Goal: Answer question/provide support: Share knowledge or assist other users

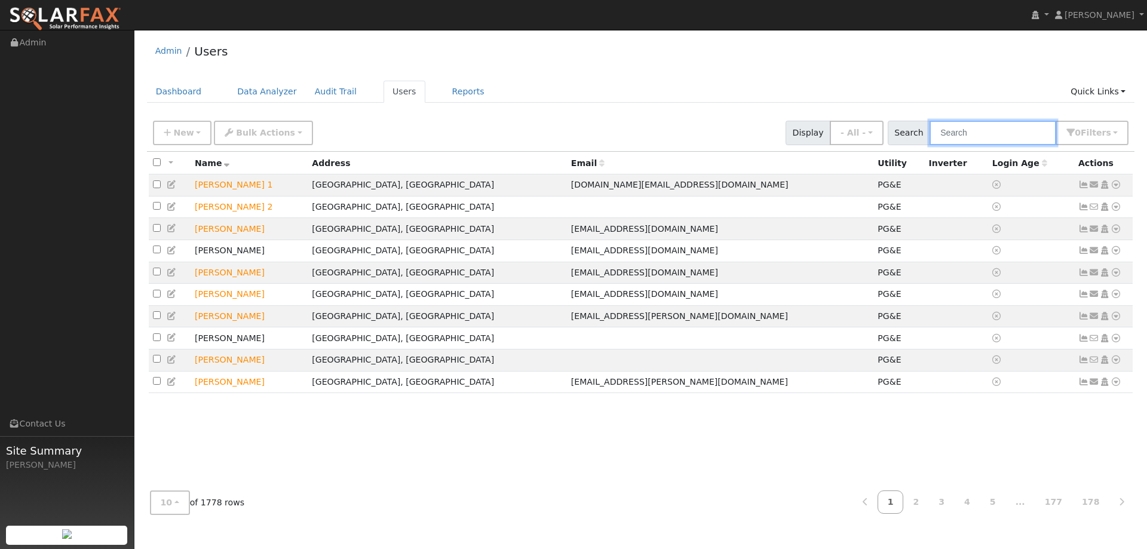
click at [1040, 130] on input "text" at bounding box center [992, 133] width 127 height 24
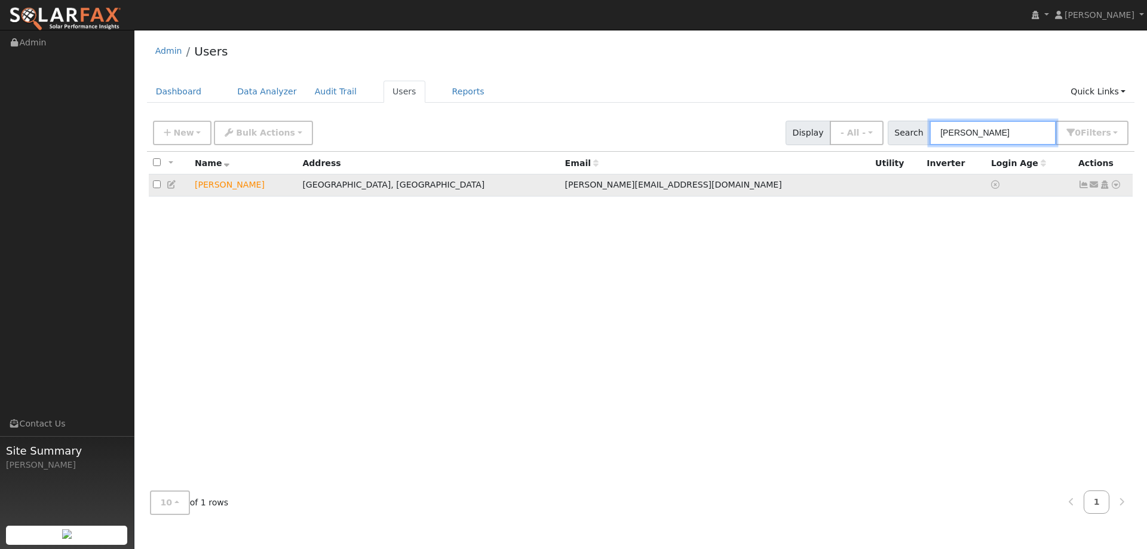
type input "Adam P"
drag, startPoint x: 1118, startPoint y: 179, endPoint x: 1118, endPoint y: 186, distance: 7.2
click at [1118, 184] on td "Send Email... Copy a Link Reset Password Open Access Data Analyzer Reports Scen…" at bounding box center [1103, 185] width 59 height 22
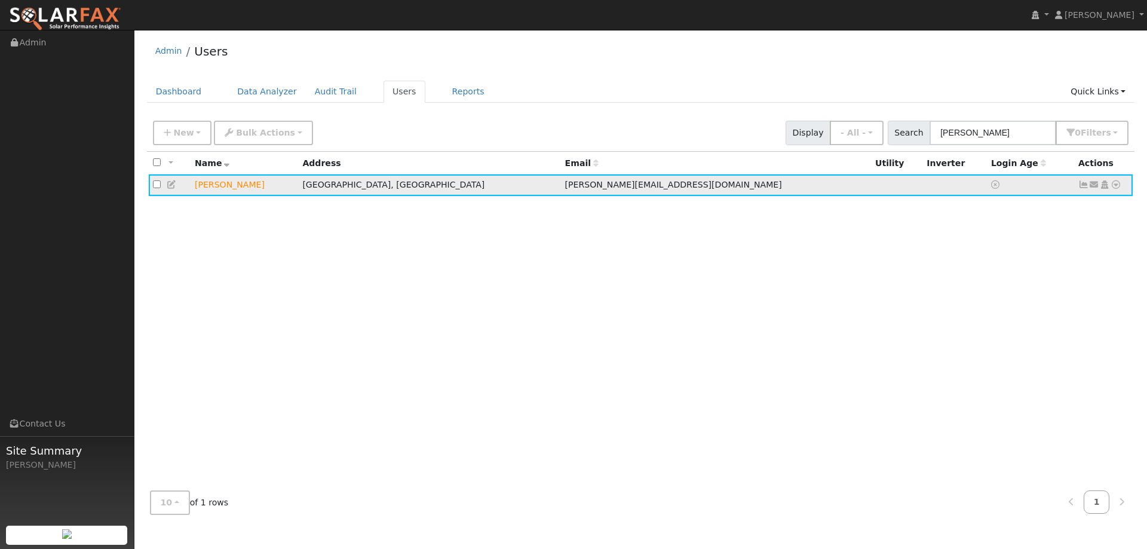
click at [1113, 189] on icon at bounding box center [1115, 184] width 11 height 8
click at [0, 0] on link "Utility" at bounding box center [0, 0] width 0 height 0
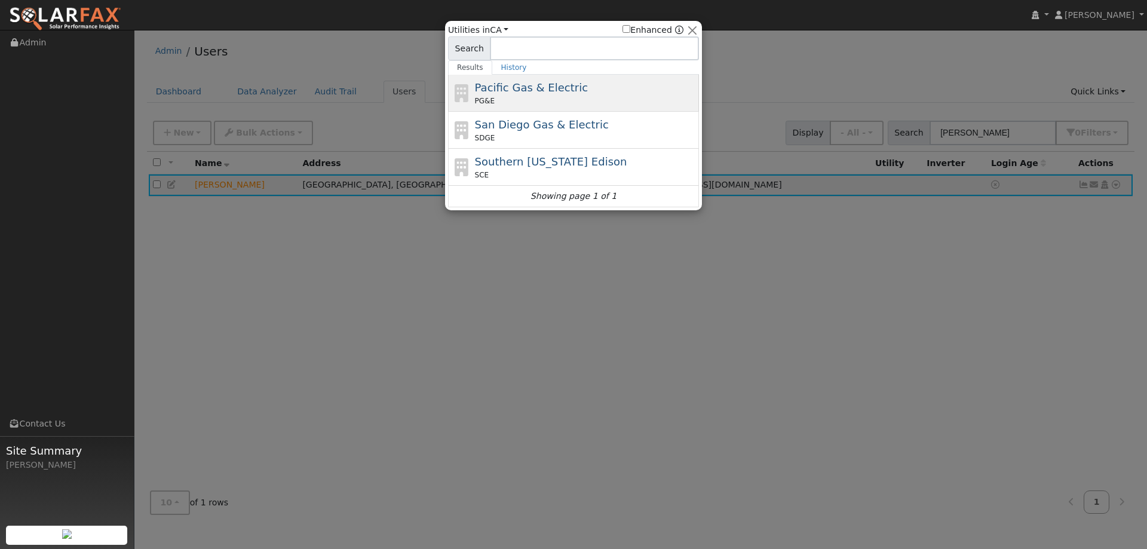
click at [496, 83] on span "Pacific Gas & Electric" at bounding box center [531, 87] width 113 height 13
